Goal: Obtain resource: Obtain resource

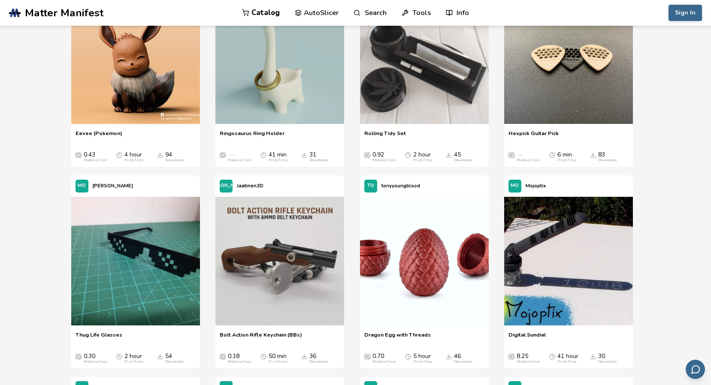
scroll to position [1116, 0]
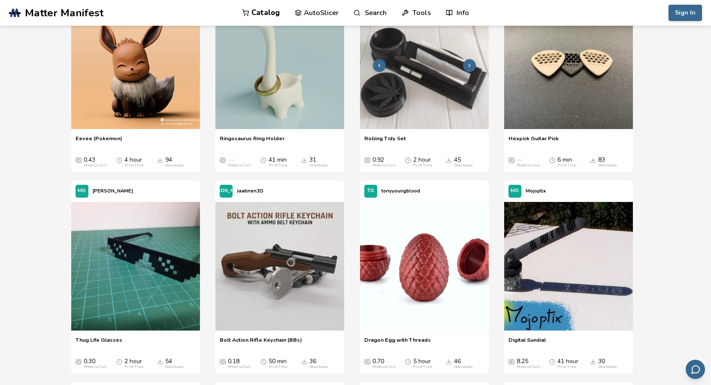
click at [407, 124] on img at bounding box center [424, 64] width 129 height 129
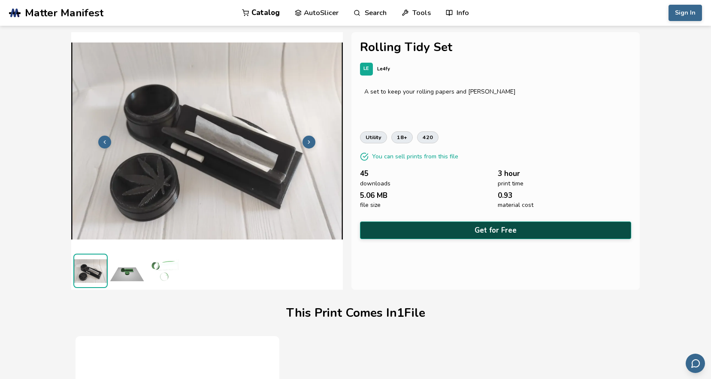
click at [513, 227] on button "Get for Free" at bounding box center [496, 231] width 272 height 18
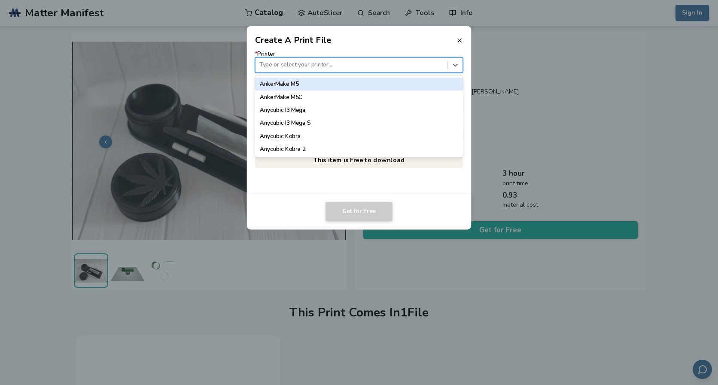
click at [330, 64] on div at bounding box center [351, 65] width 184 height 8
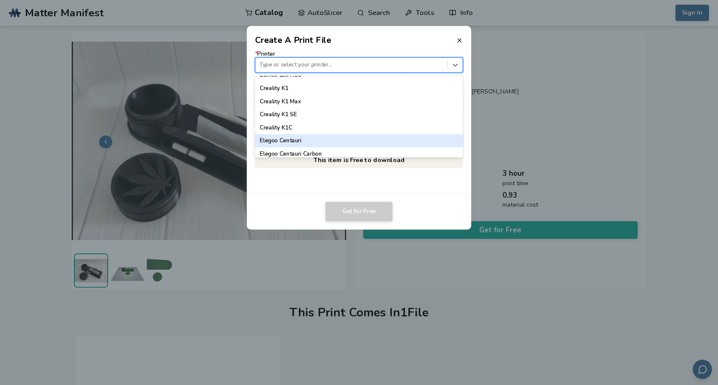
scroll to position [215, 0]
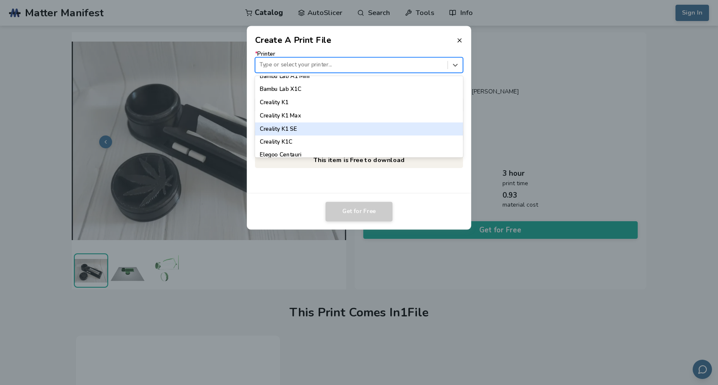
click at [321, 126] on div "Creality K1 SE" at bounding box center [359, 128] width 208 height 13
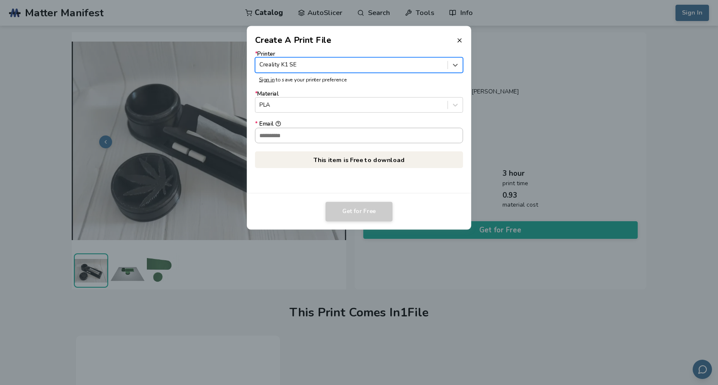
click at [321, 136] on input "* Email" at bounding box center [358, 135] width 207 height 15
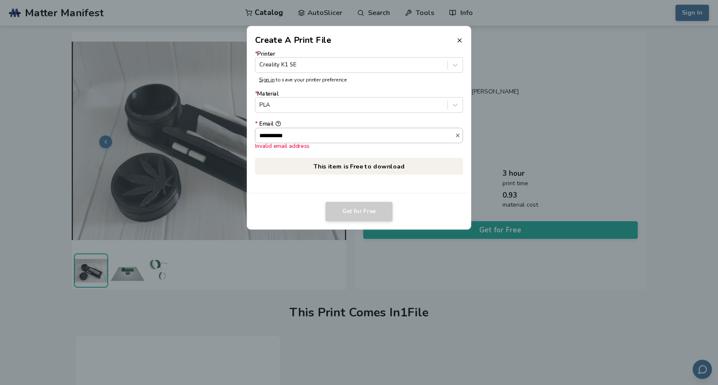
scroll to position [0, 0]
type input "*"
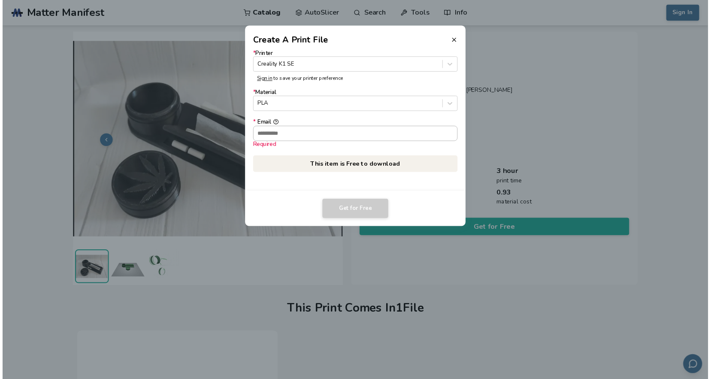
scroll to position [0, 0]
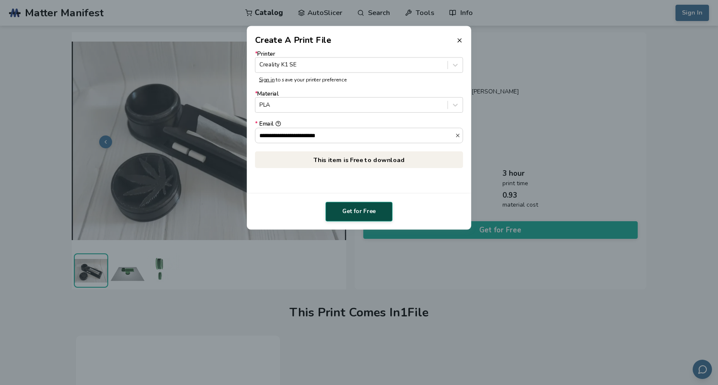
type input "**********"
click at [363, 209] on button "Get for Free" at bounding box center [358, 212] width 67 height 20
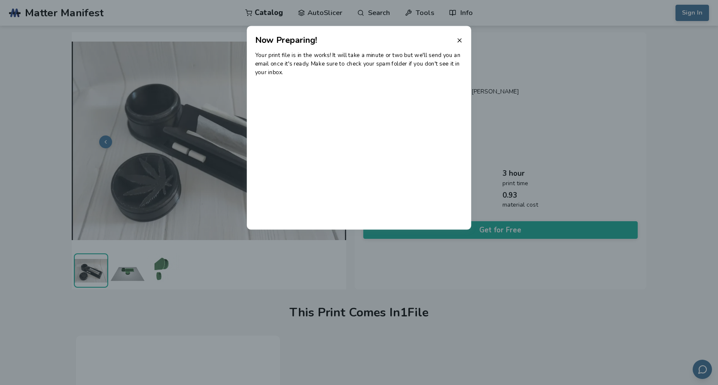
click at [463, 40] on header "Now Preparing!" at bounding box center [359, 36] width 225 height 21
click at [458, 41] on icon at bounding box center [459, 40] width 7 height 7
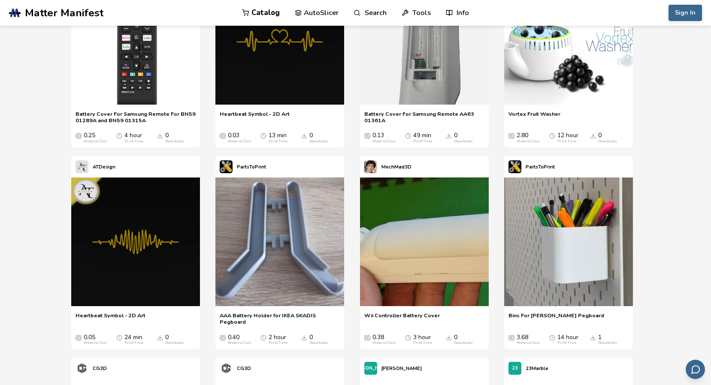
scroll to position [3194, 0]
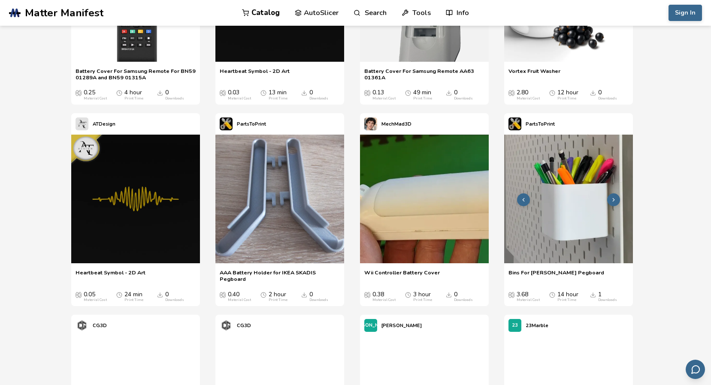
click at [545, 241] on img at bounding box center [568, 199] width 129 height 129
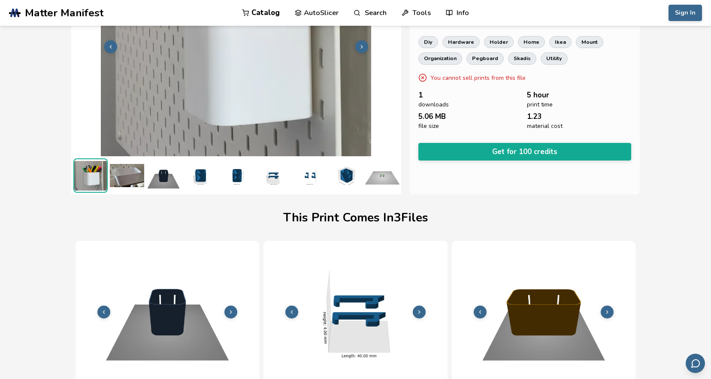
scroll to position [0, 3]
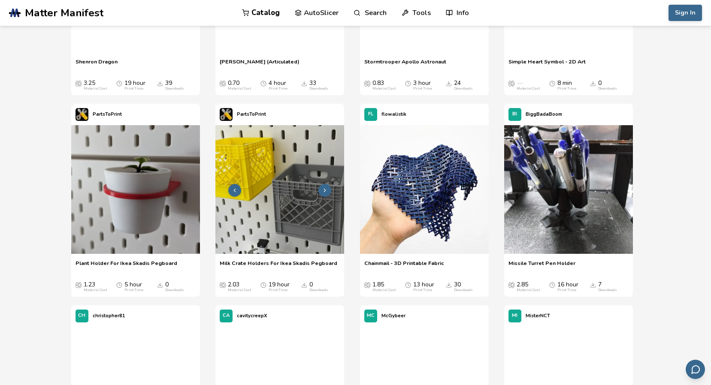
scroll to position [5641, 0]
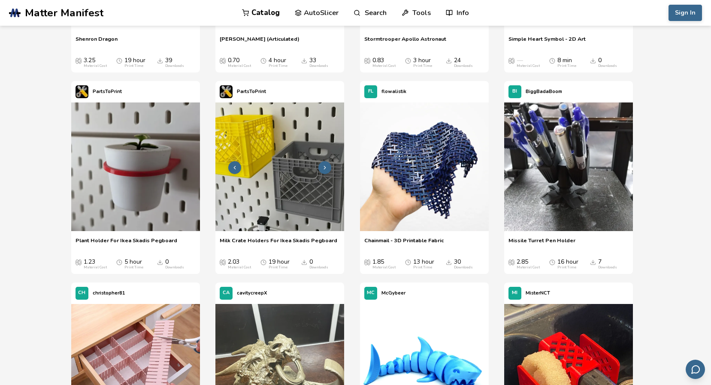
click at [294, 186] on img at bounding box center [279, 167] width 129 height 129
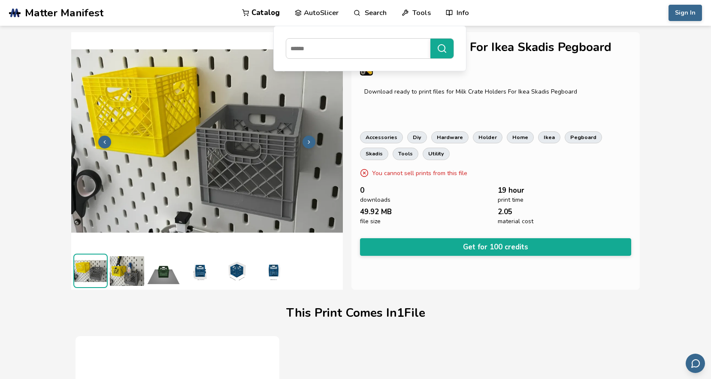
drag, startPoint x: 379, startPoint y: 5, endPoint x: 377, endPoint y: 12, distance: 8.0
click at [379, 5] on link "Search" at bounding box center [370, 13] width 33 height 26
click at [378, 16] on link "Search" at bounding box center [370, 13] width 33 height 26
click at [353, 47] on input at bounding box center [356, 48] width 140 height 15
type input "*******"
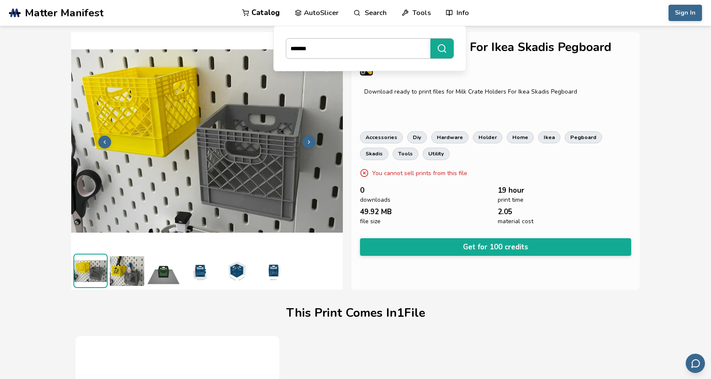
click at [431, 39] on button "*******" at bounding box center [442, 49] width 23 height 20
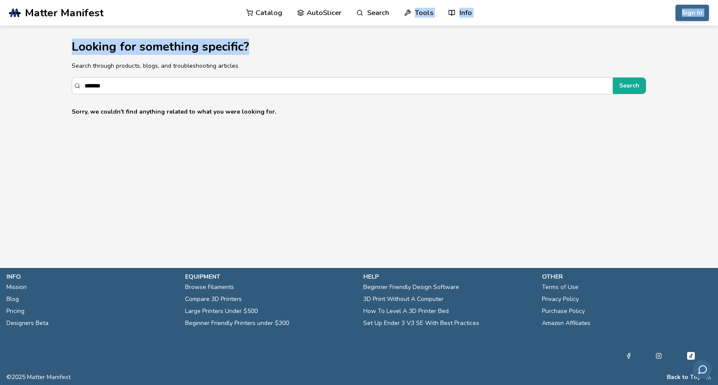
drag, startPoint x: 340, startPoint y: 49, endPoint x: 264, endPoint y: 43, distance: 77.0
drag, startPoint x: 264, startPoint y: 43, endPoint x: 419, endPoint y: 40, distance: 155.0
click at [418, 42] on h1 "Looking for something specific?" at bounding box center [359, 46] width 574 height 13
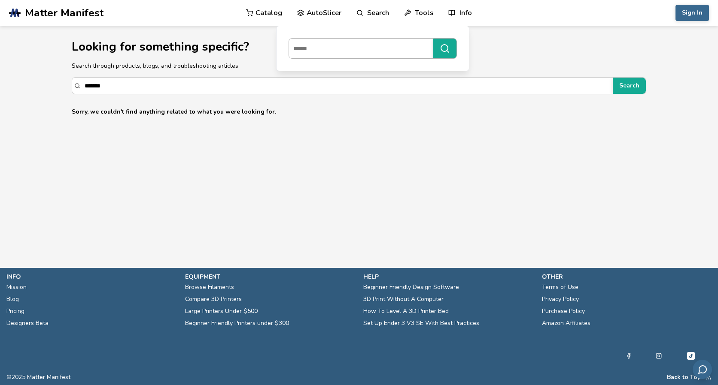
click at [343, 50] on input at bounding box center [359, 48] width 140 height 15
type input "*******"
click at [443, 48] on icon "submit" at bounding box center [445, 48] width 10 height 10
